Goal: Book appointment/travel/reservation

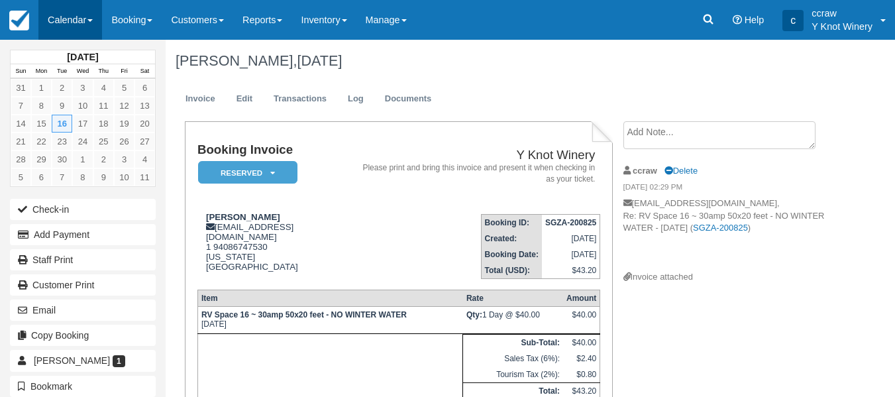
click at [77, 19] on link "Calendar" at bounding box center [70, 20] width 64 height 40
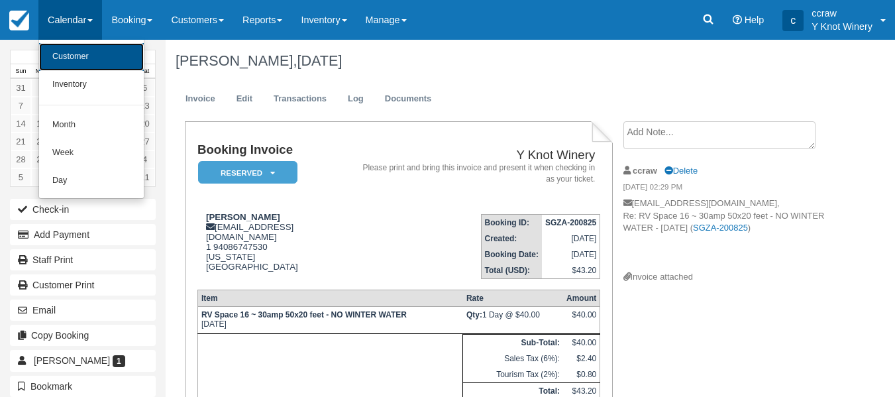
click at [72, 57] on link "Customer" at bounding box center [91, 57] width 105 height 28
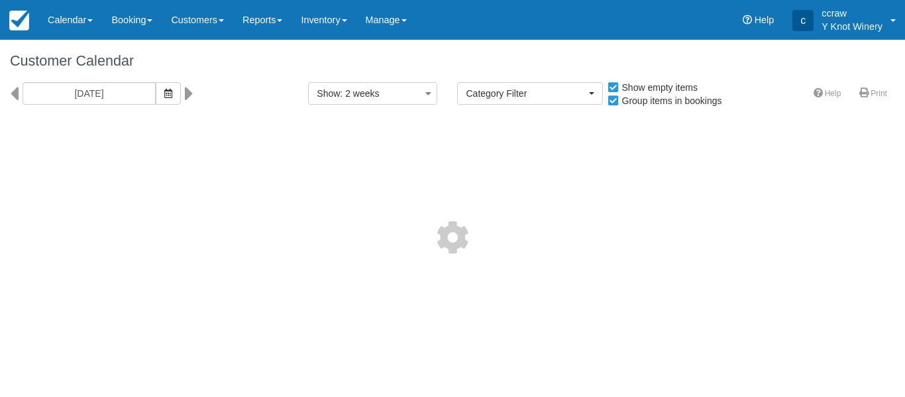
select select
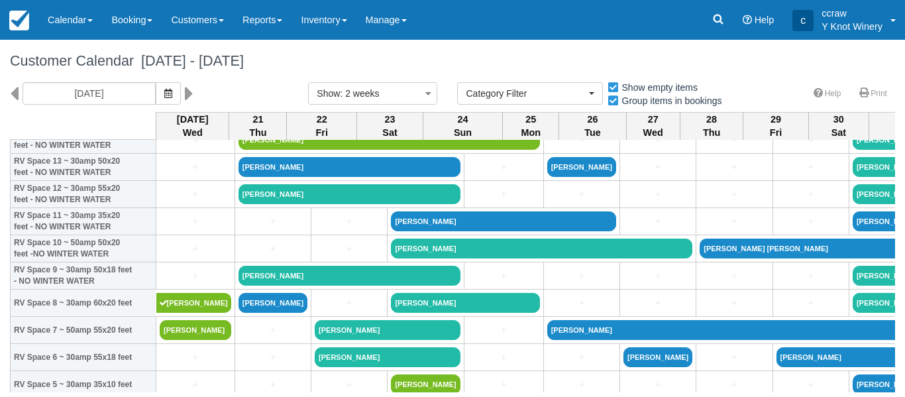
scroll to position [139, 0]
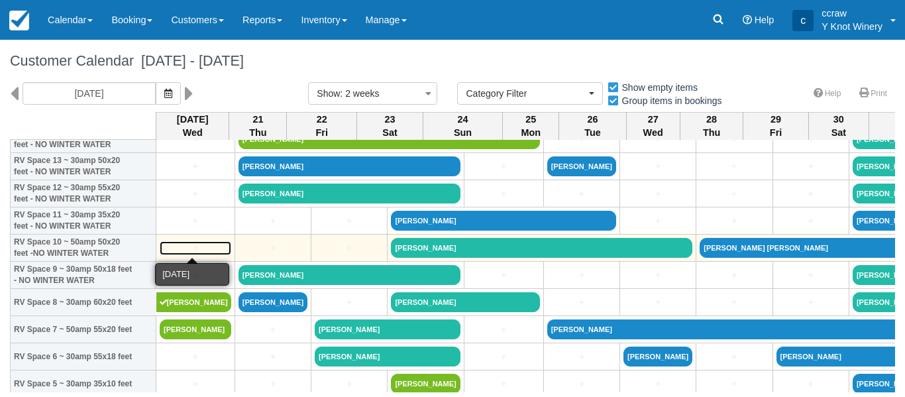
click at [193, 250] on link "+" at bounding box center [196, 248] width 72 height 14
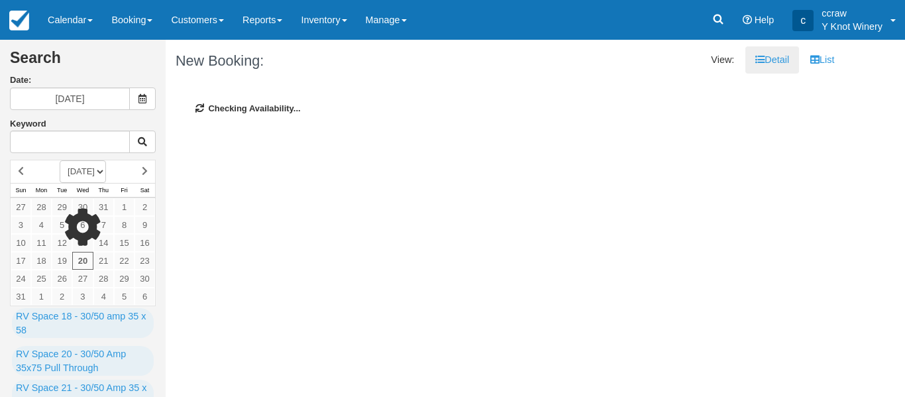
type input "09/06/25"
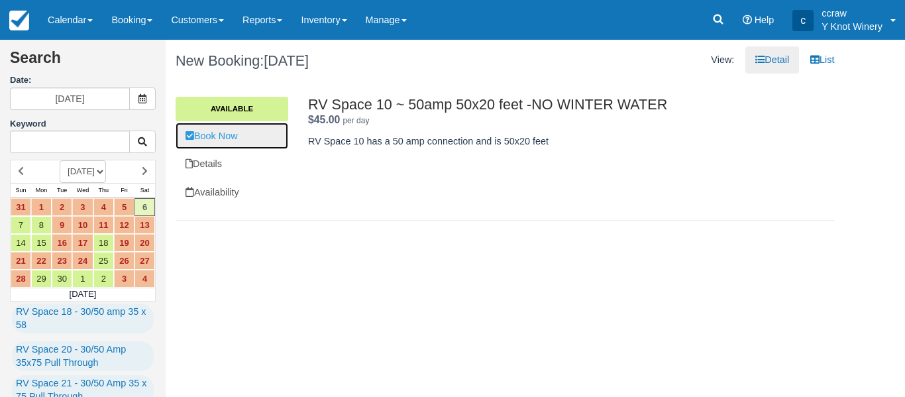
click at [201, 132] on link "Book Now" at bounding box center [231, 136] width 113 height 27
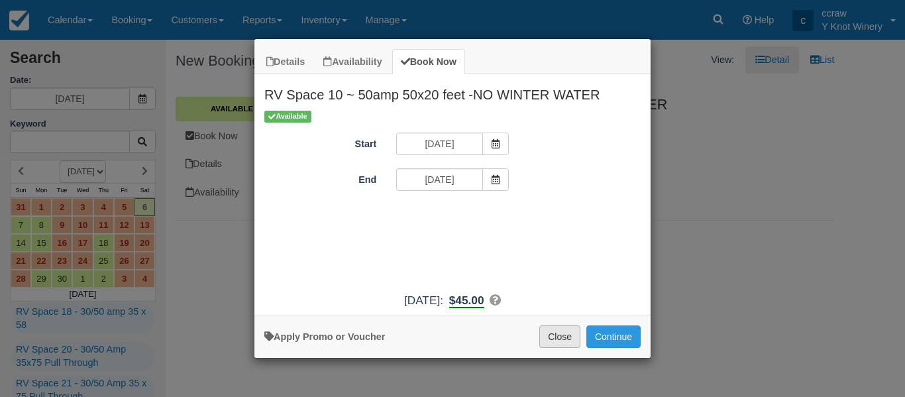
click at [560, 340] on button "Close" at bounding box center [559, 336] width 41 height 23
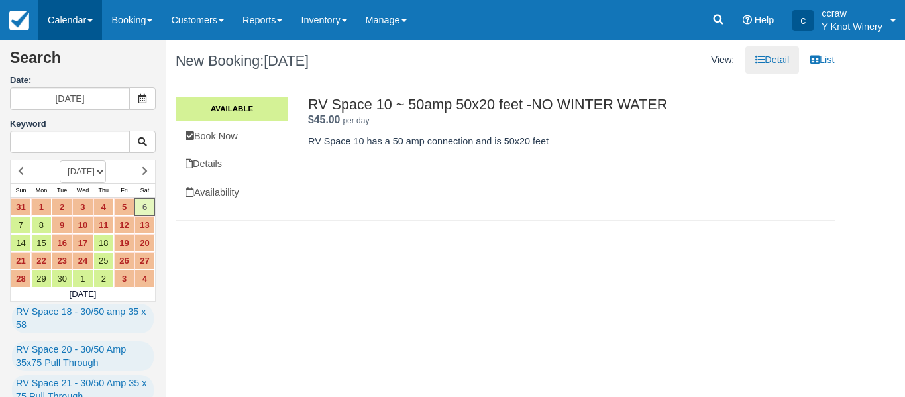
click at [62, 19] on link "Calendar" at bounding box center [70, 20] width 64 height 40
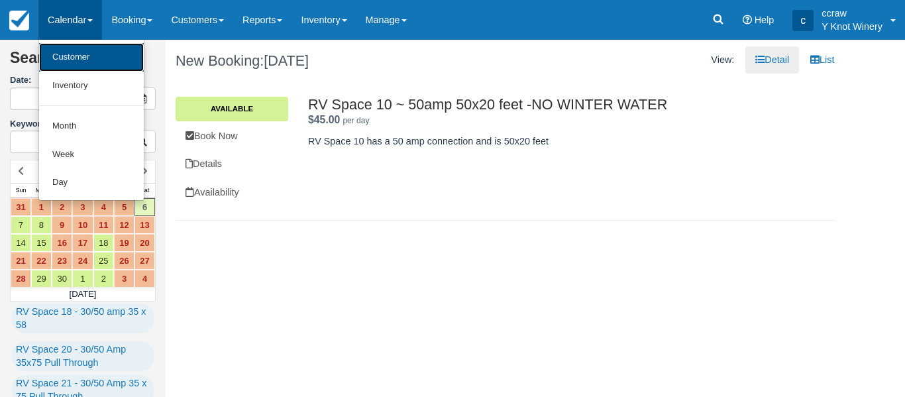
click at [66, 60] on link "Customer" at bounding box center [91, 57] width 105 height 28
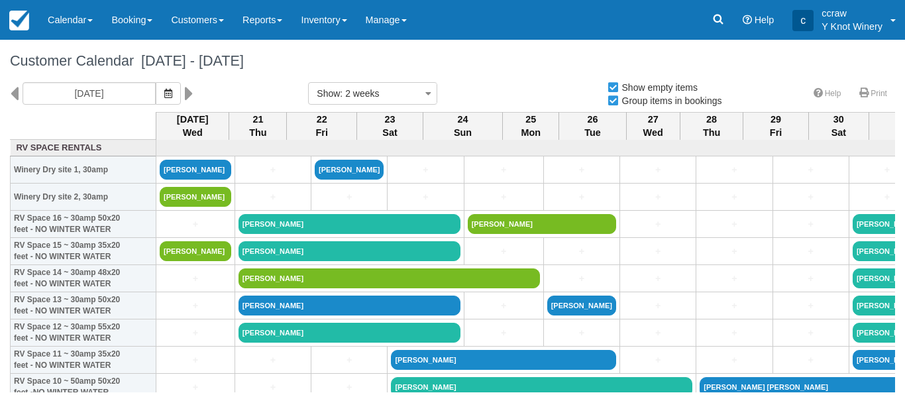
select select
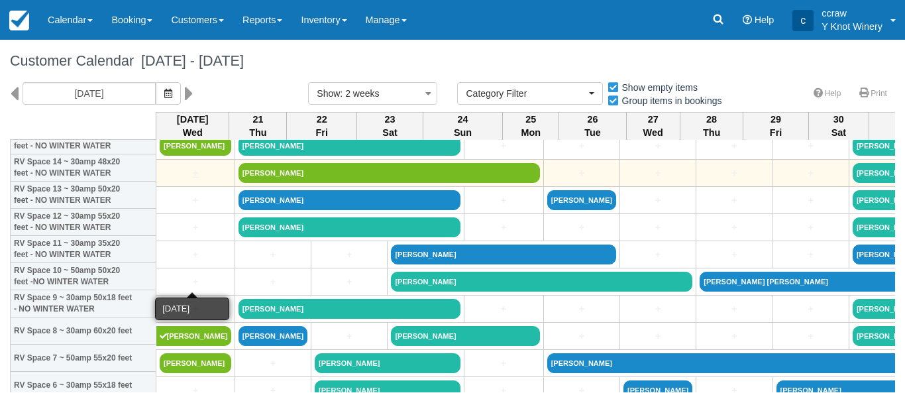
scroll to position [114, 0]
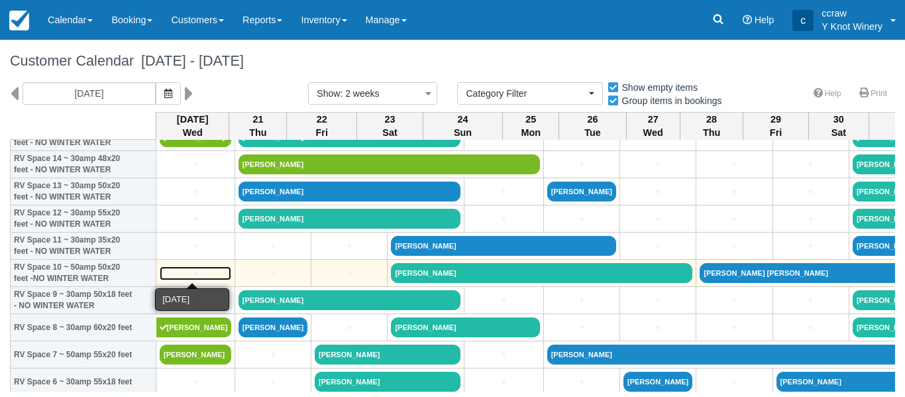
click at [173, 270] on link "+" at bounding box center [196, 273] width 72 height 14
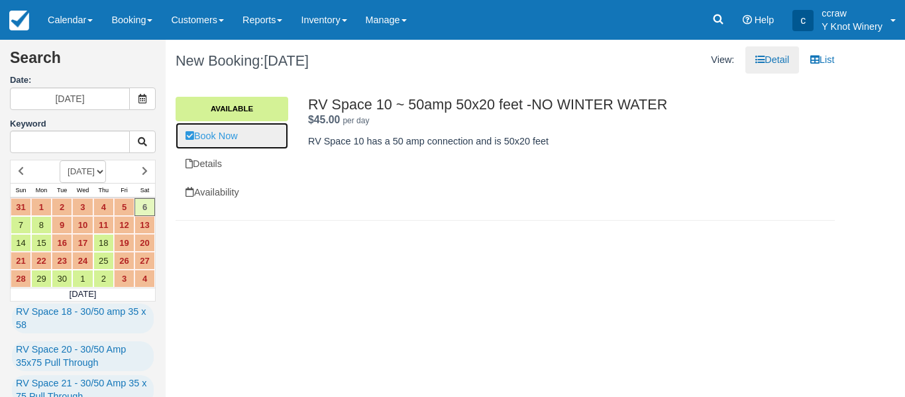
click at [210, 140] on link "Book Now" at bounding box center [231, 136] width 113 height 27
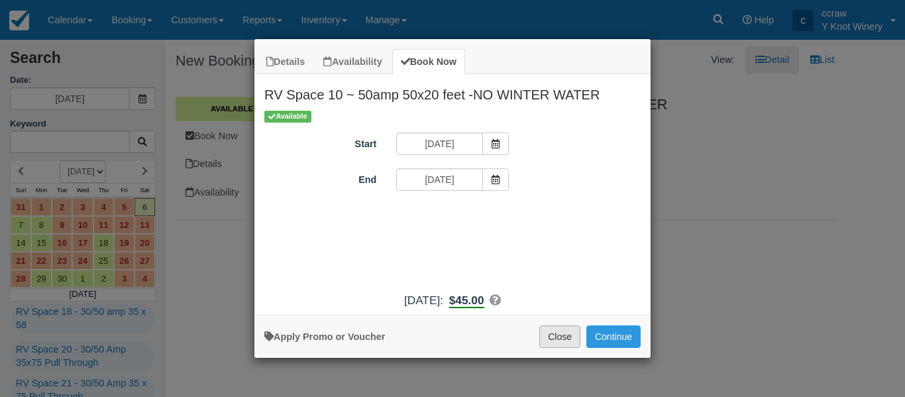
click at [566, 341] on button "Close" at bounding box center [559, 336] width 41 height 23
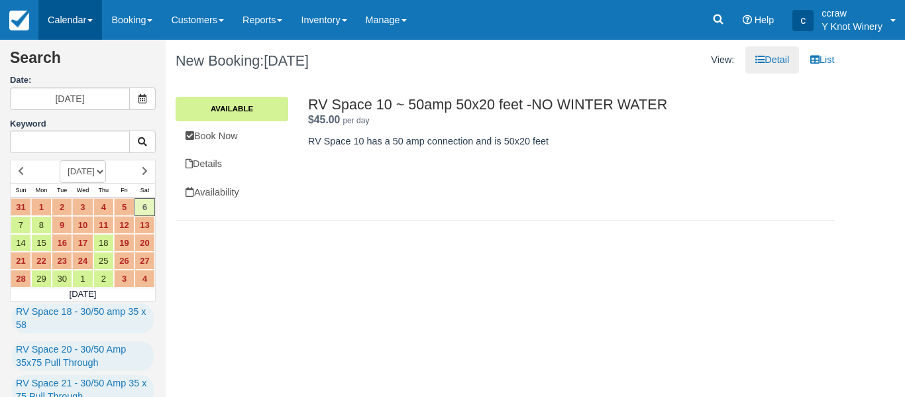
click at [57, 14] on link "Calendar" at bounding box center [70, 20] width 64 height 40
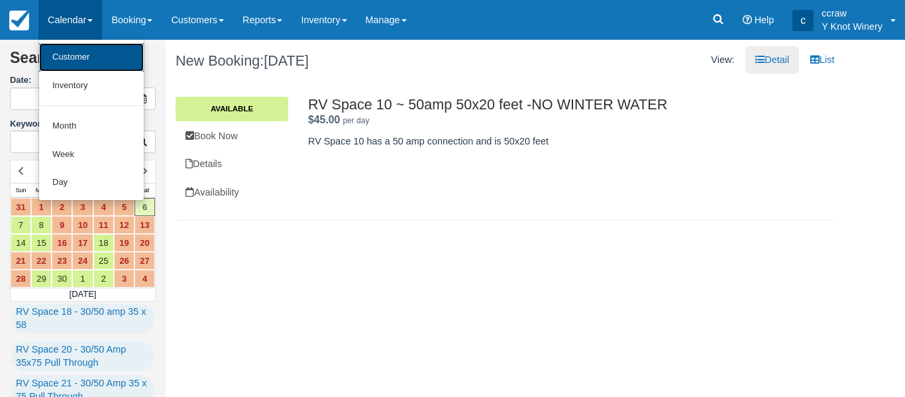
click at [58, 56] on link "Customer" at bounding box center [91, 57] width 105 height 28
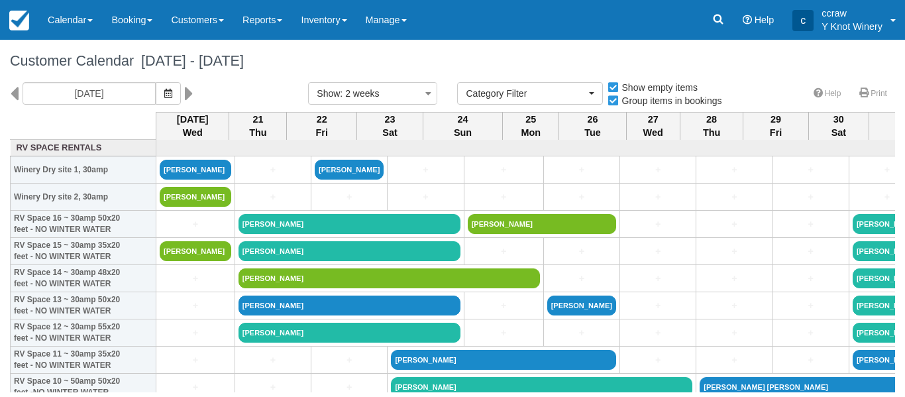
select select
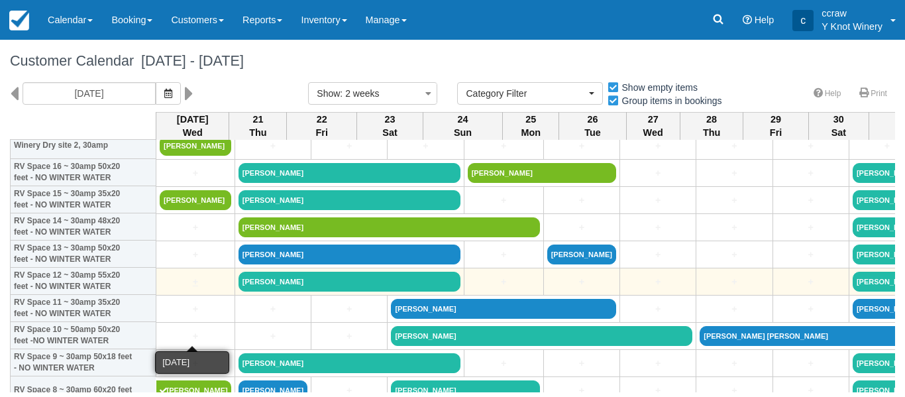
scroll to position [52, 0]
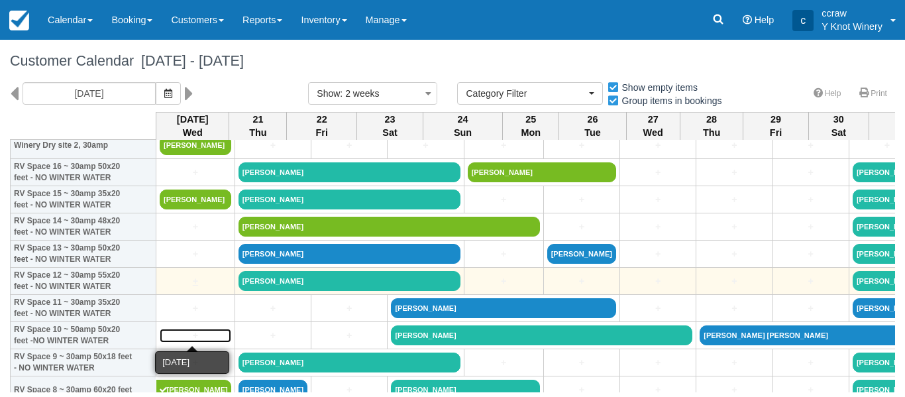
click at [184, 332] on link "+" at bounding box center [196, 335] width 72 height 14
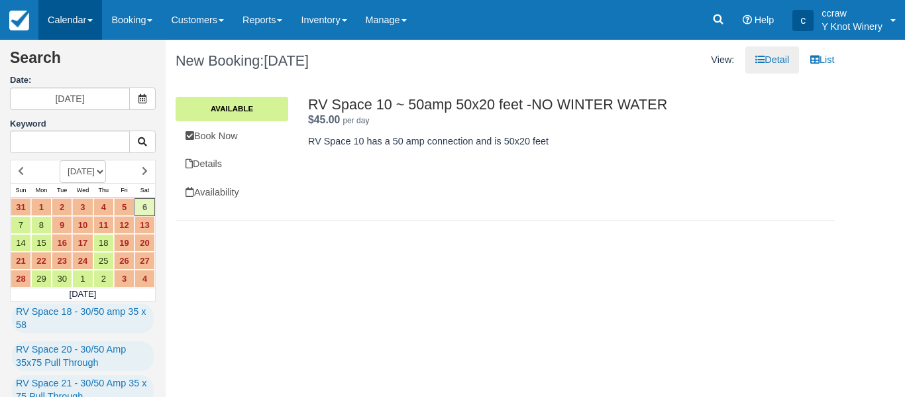
click at [74, 23] on link "Calendar" at bounding box center [70, 20] width 64 height 40
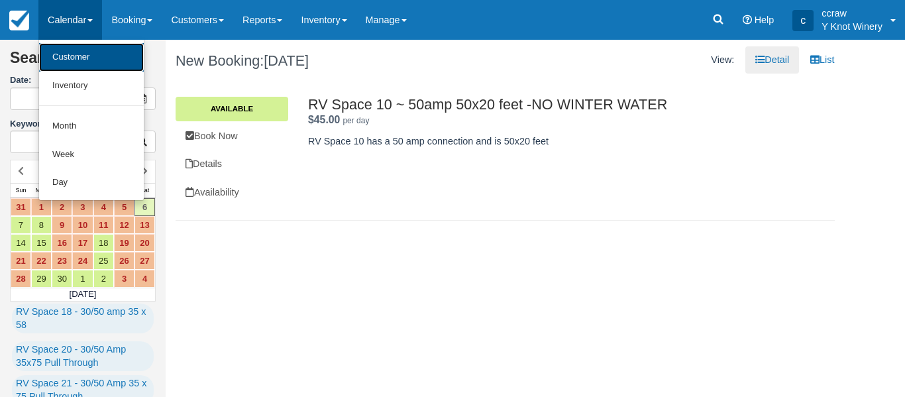
click at [72, 50] on link "Customer" at bounding box center [91, 57] width 105 height 28
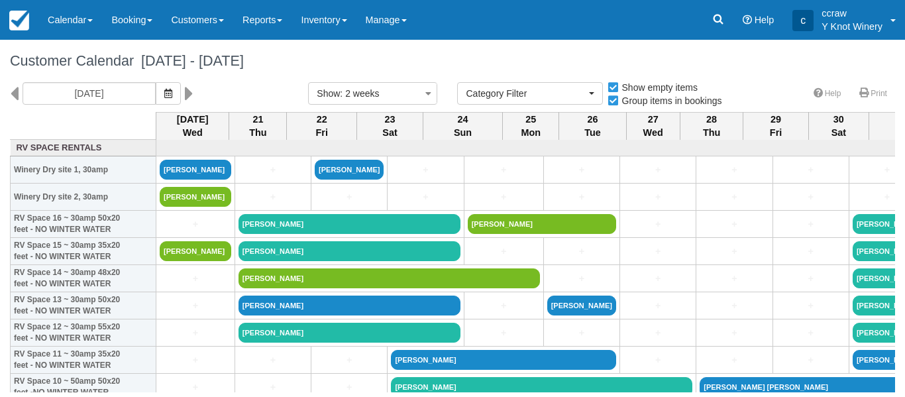
select select
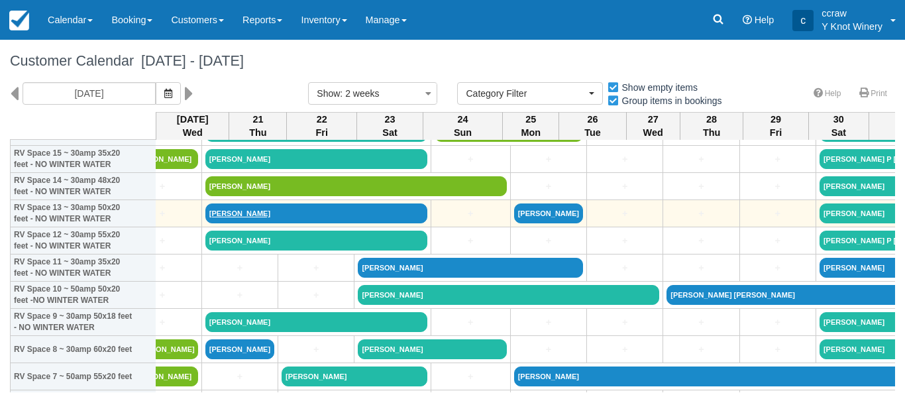
scroll to position [92, 0]
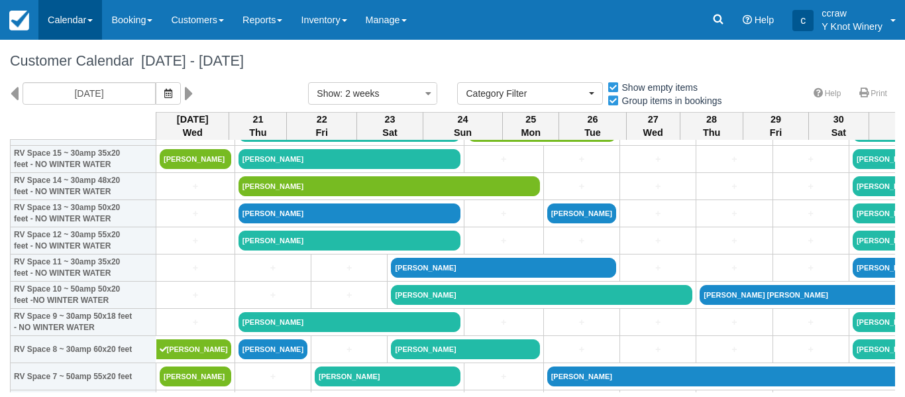
click at [74, 26] on link "Calendar" at bounding box center [70, 20] width 64 height 40
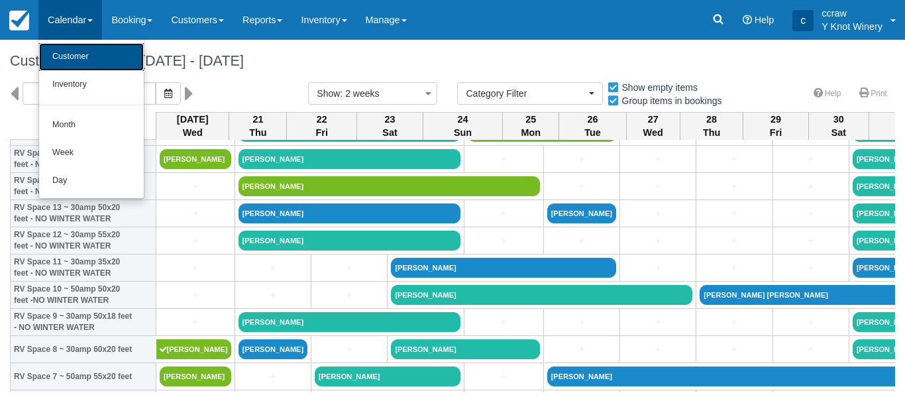
click at [75, 56] on link "Customer" at bounding box center [91, 57] width 105 height 28
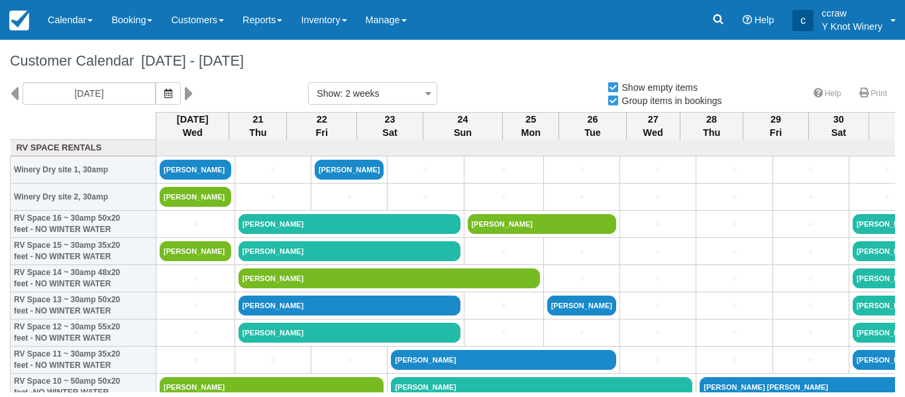
select select
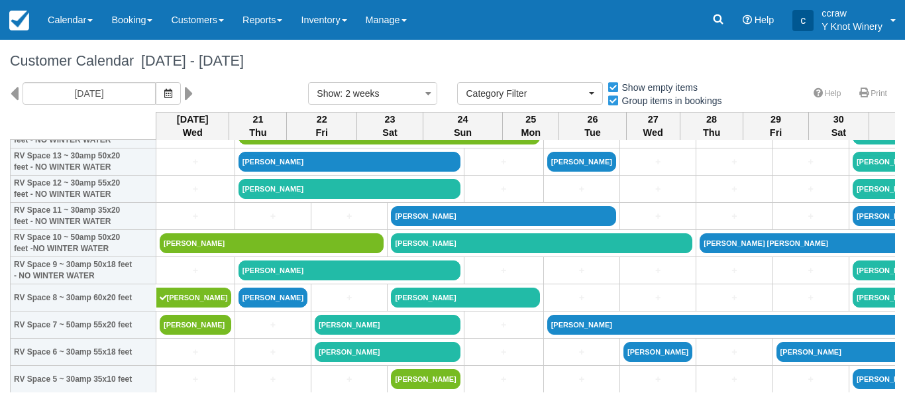
scroll to position [142, 0]
